Goal: Transaction & Acquisition: Download file/media

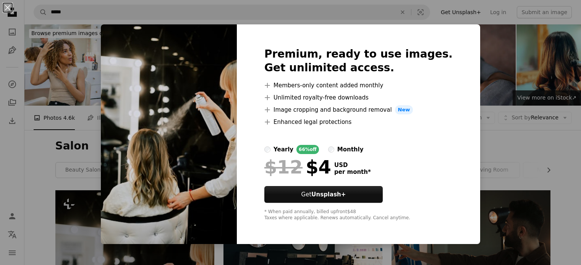
scroll to position [191, 0]
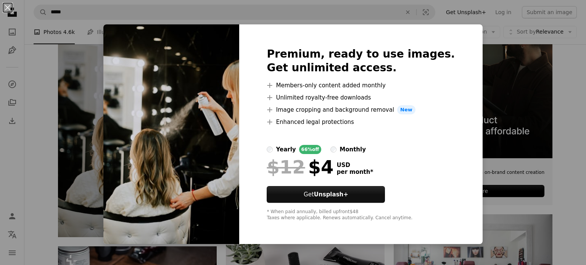
click at [569, 131] on div "An X shape Premium, ready to use images. Get unlimited access. A plus sign Memb…" at bounding box center [293, 132] width 586 height 265
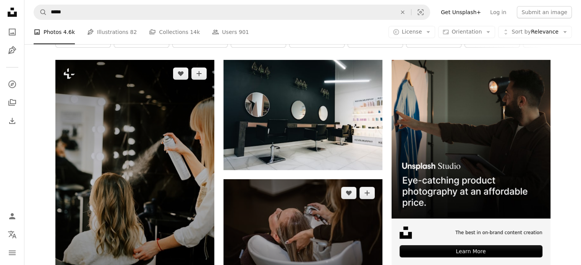
scroll to position [115, 0]
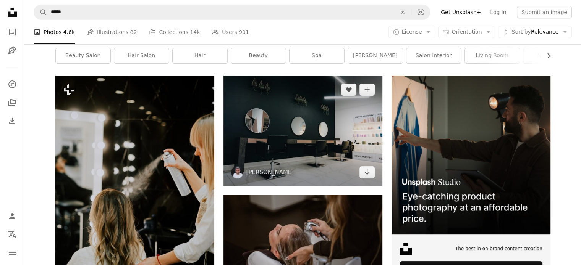
click at [296, 163] on img at bounding box center [302, 131] width 159 height 110
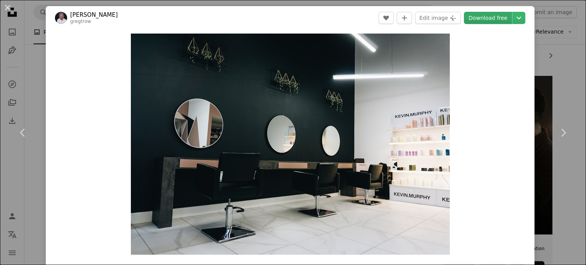
drag, startPoint x: 228, startPoint y: 146, endPoint x: 480, endPoint y: 19, distance: 282.4
click at [480, 19] on link "Download free" at bounding box center [488, 18] width 48 height 12
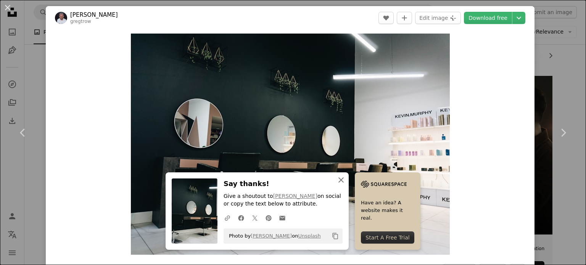
click at [339, 181] on icon "An X shape" at bounding box center [341, 180] width 9 height 9
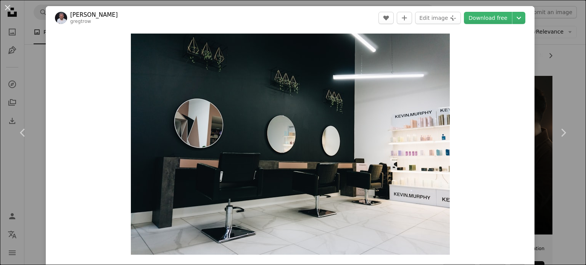
click at [536, 73] on div "An X shape Chevron left Chevron right [PERSON_NAME] gregtrow A heart A plus sig…" at bounding box center [293, 132] width 586 height 265
